Goal: Transaction & Acquisition: Purchase product/service

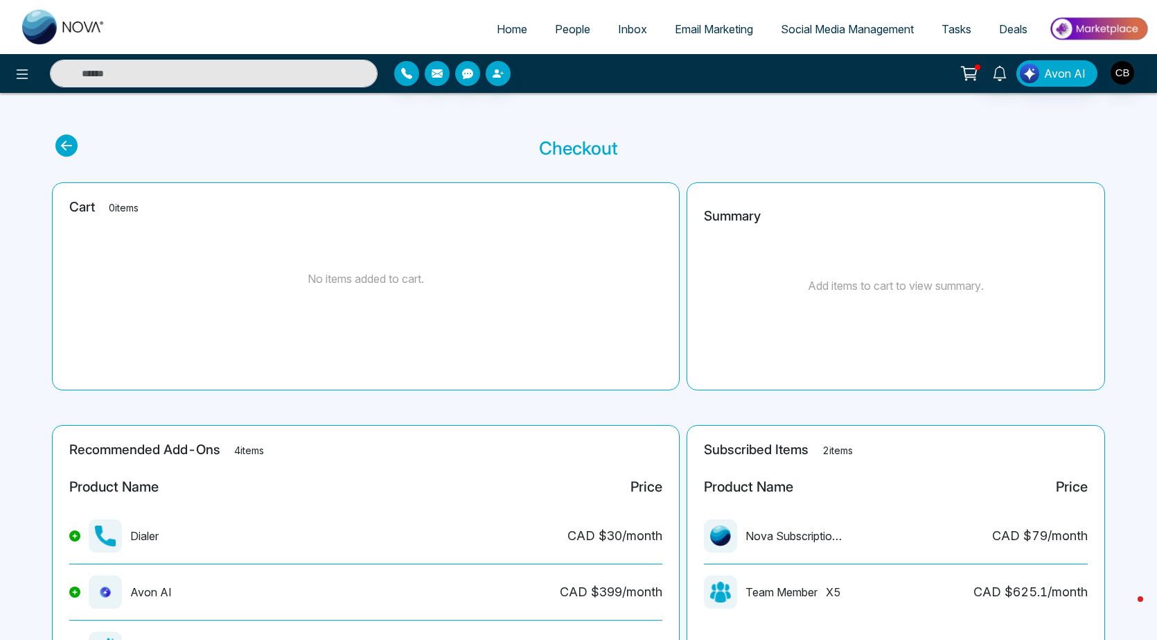
click at [1109, 21] on img at bounding box center [1098, 28] width 100 height 31
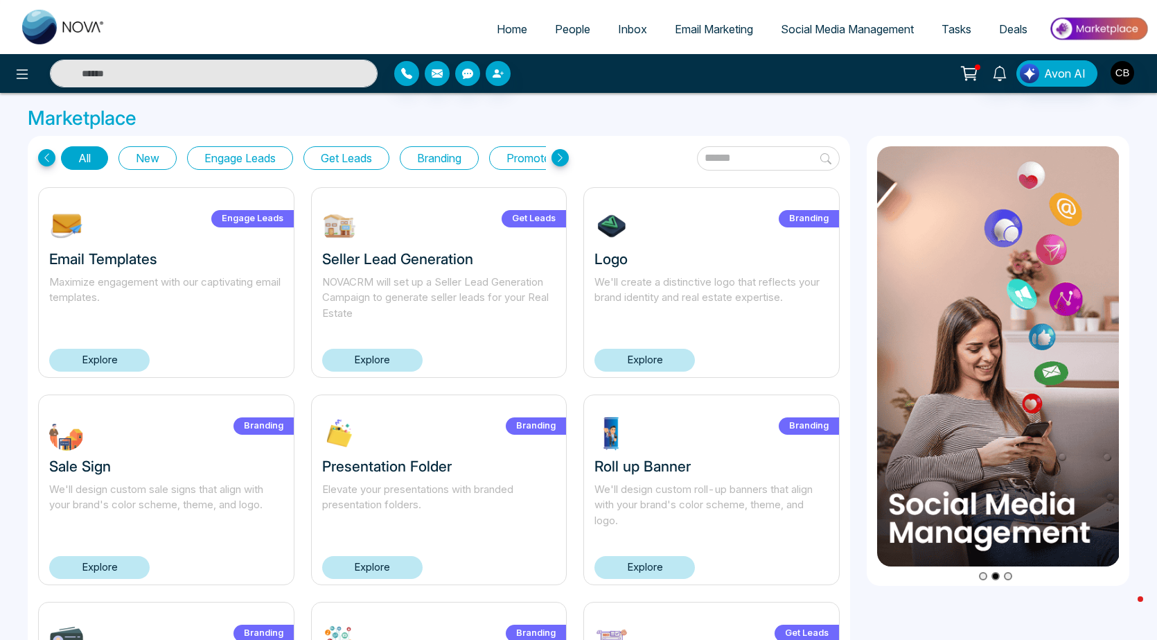
click at [370, 154] on button "Get Leads" at bounding box center [346, 158] width 86 height 24
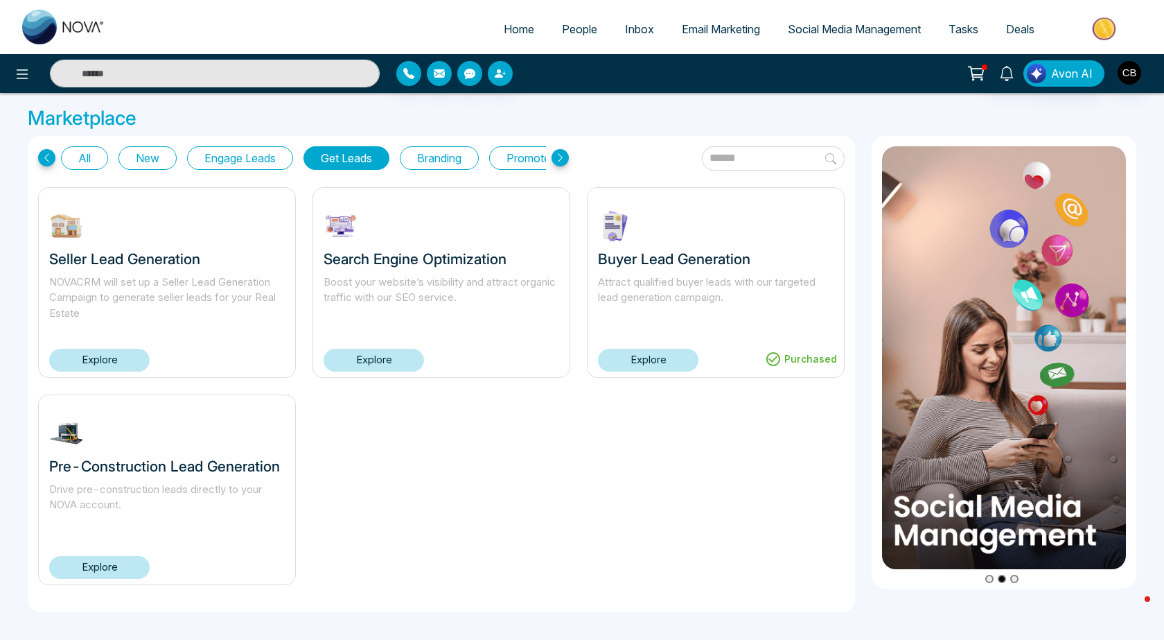
click at [92, 570] on link "Explore" at bounding box center [99, 567] width 100 height 23
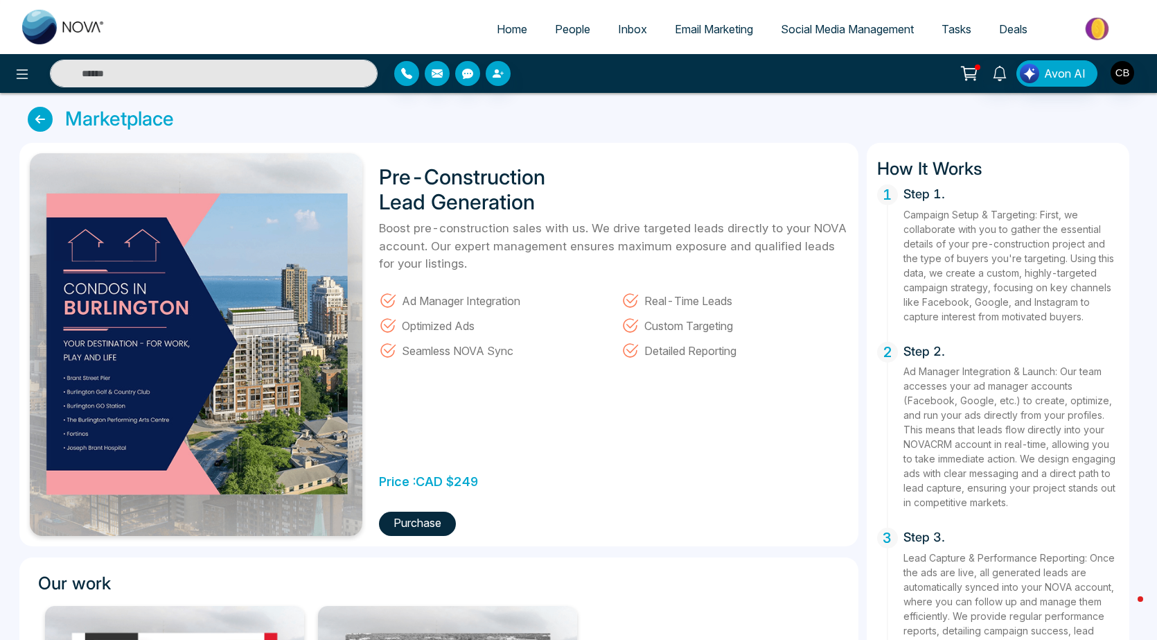
click at [408, 521] on button "Purchase" at bounding box center [417, 523] width 77 height 24
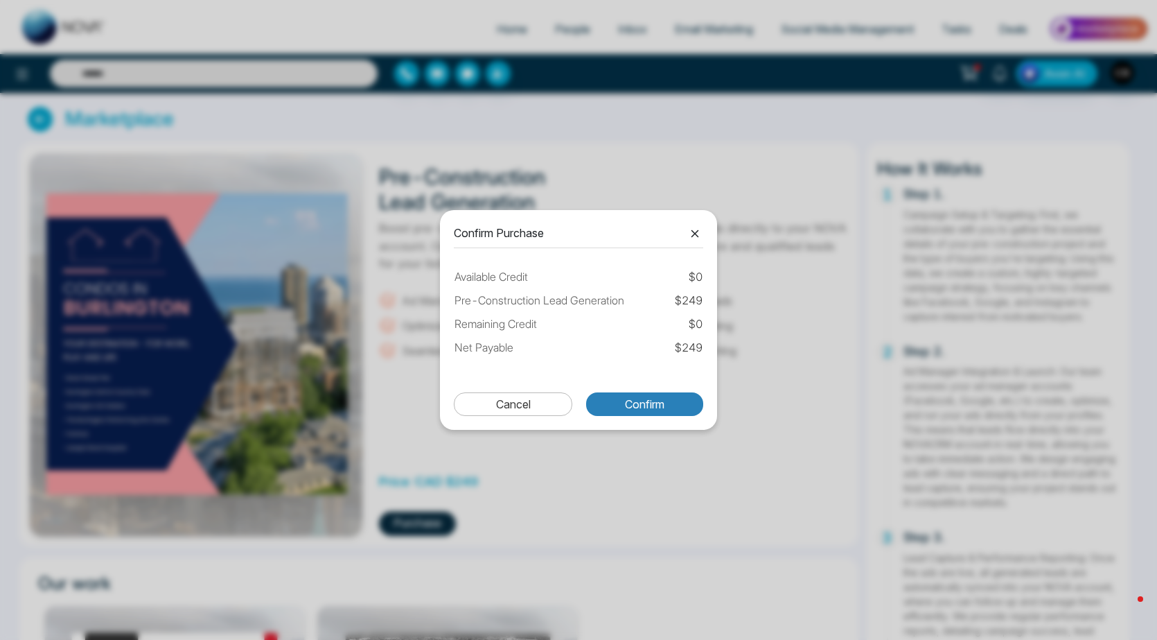
click at [648, 405] on button "Confirm" at bounding box center [644, 404] width 117 height 24
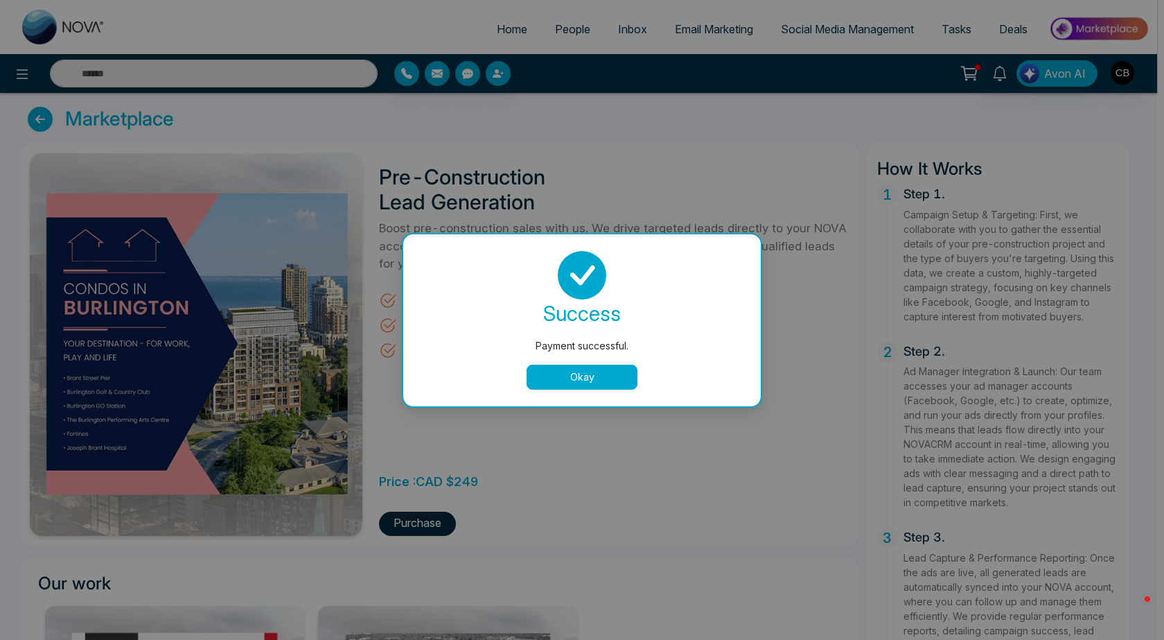
click at [563, 380] on button "Okay" at bounding box center [582, 376] width 111 height 25
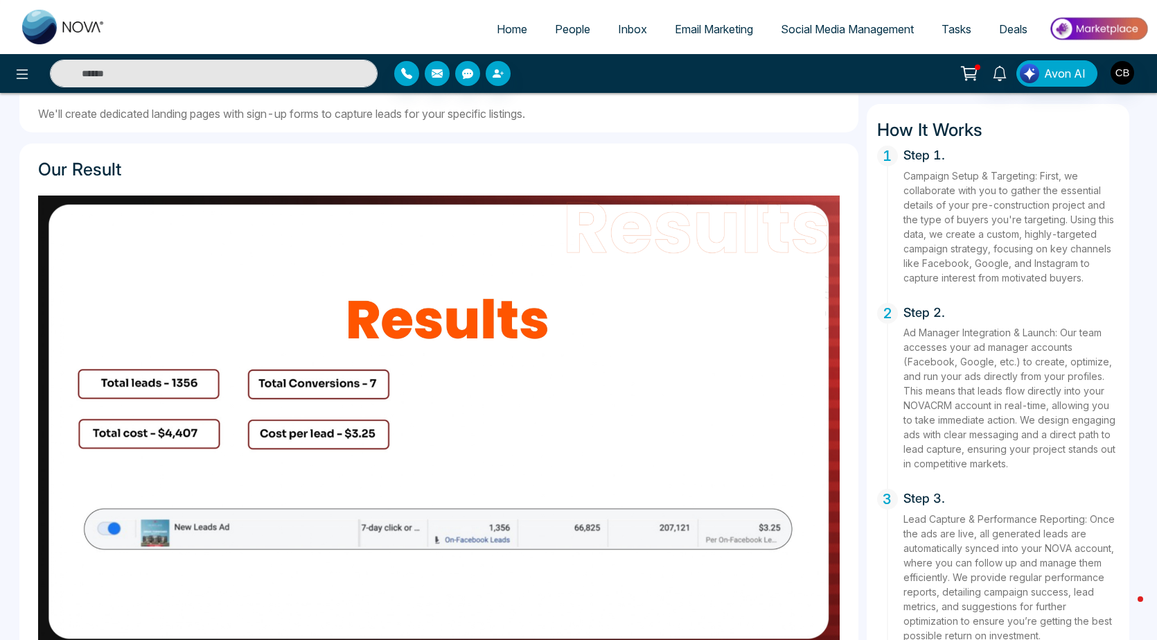
scroll to position [831, 0]
